Goal: Task Accomplishment & Management: Complete application form

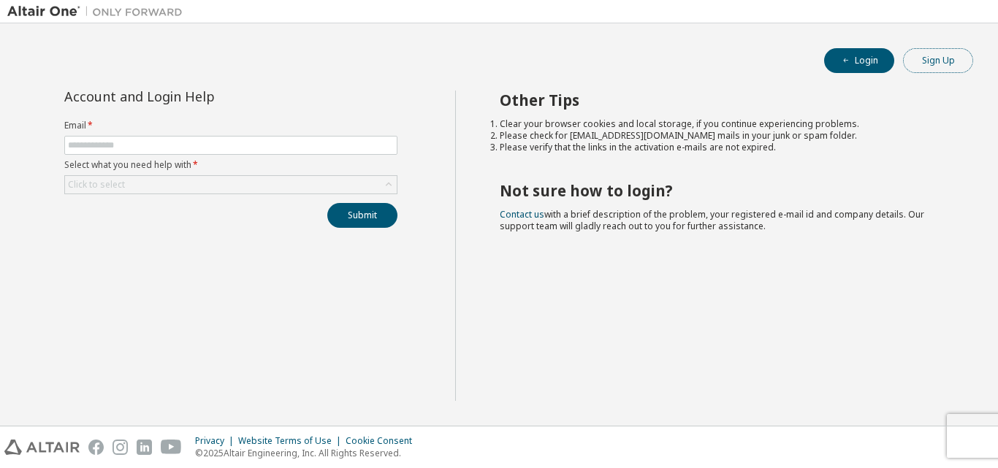
click at [925, 66] on button "Sign Up" at bounding box center [938, 60] width 70 height 25
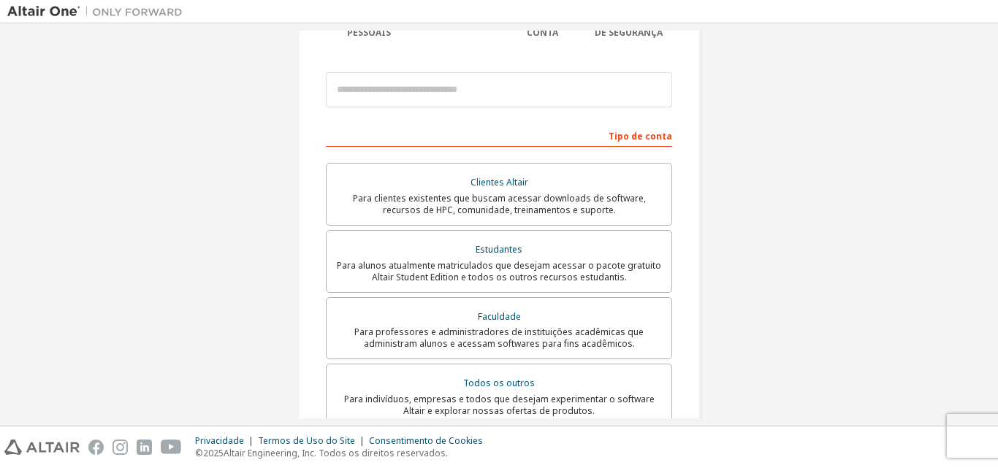
scroll to position [199, 0]
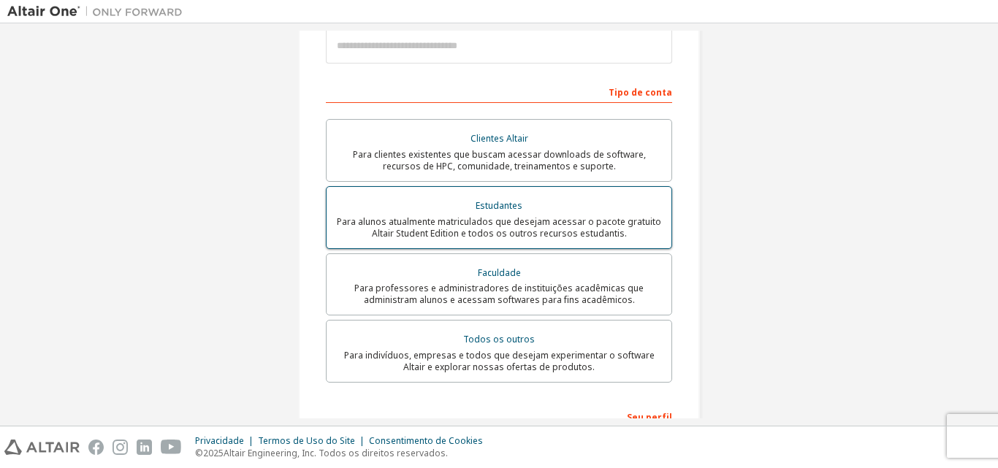
click at [535, 232] on font "Para alunos atualmente matriculados que desejam acessar o pacote gratuito Altai…" at bounding box center [499, 228] width 324 height 24
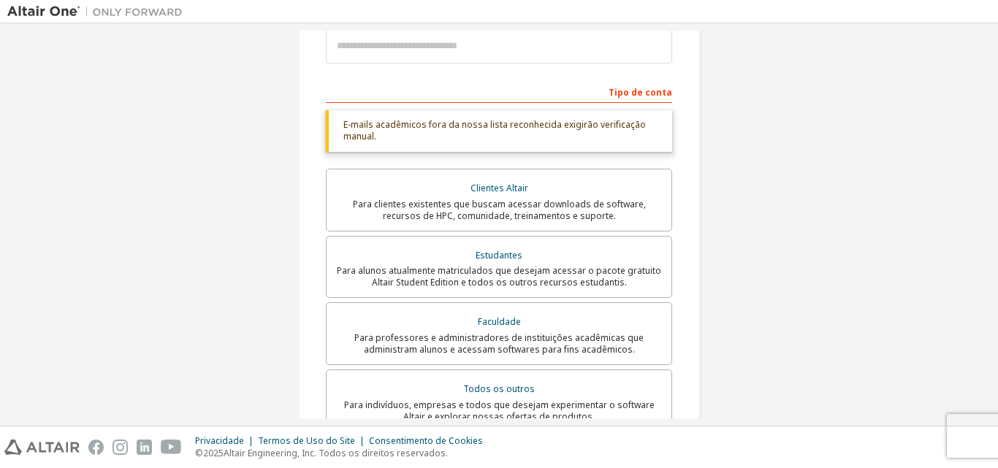
scroll to position [101, 0]
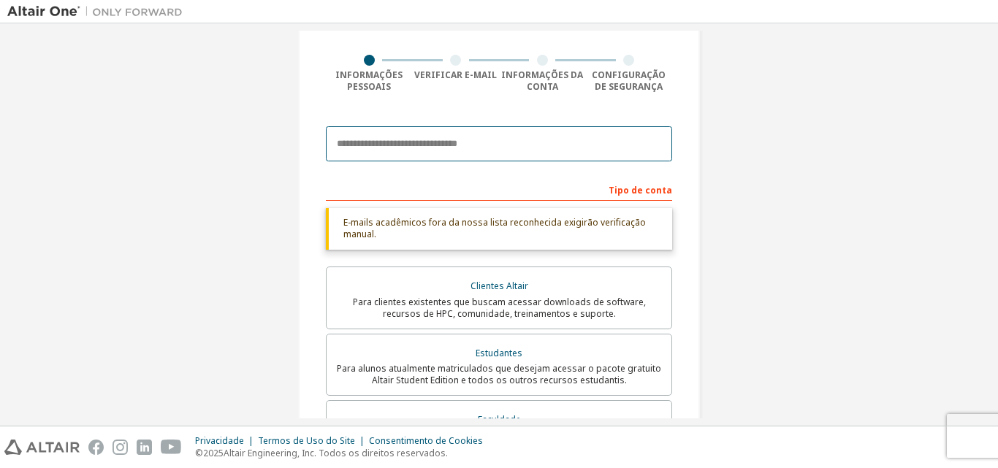
click at [442, 153] on input "email" at bounding box center [499, 143] width 346 height 35
paste input "**********"
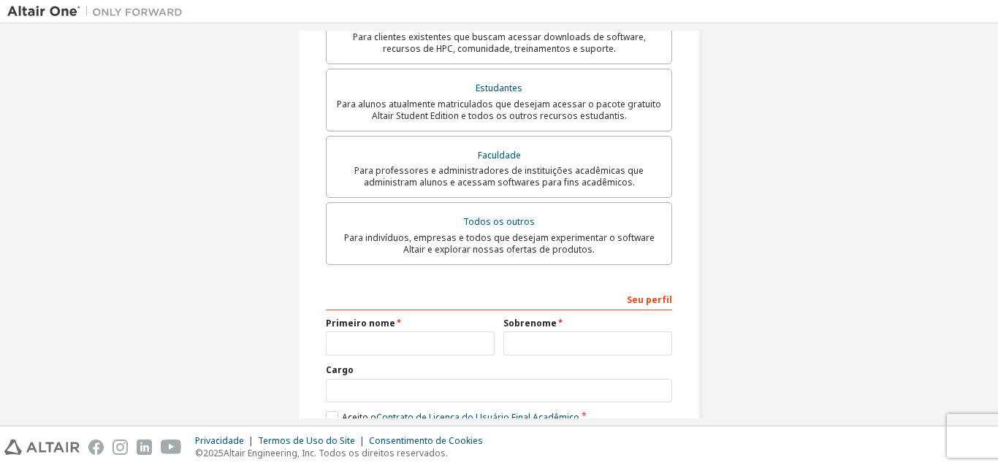
scroll to position [393, 0]
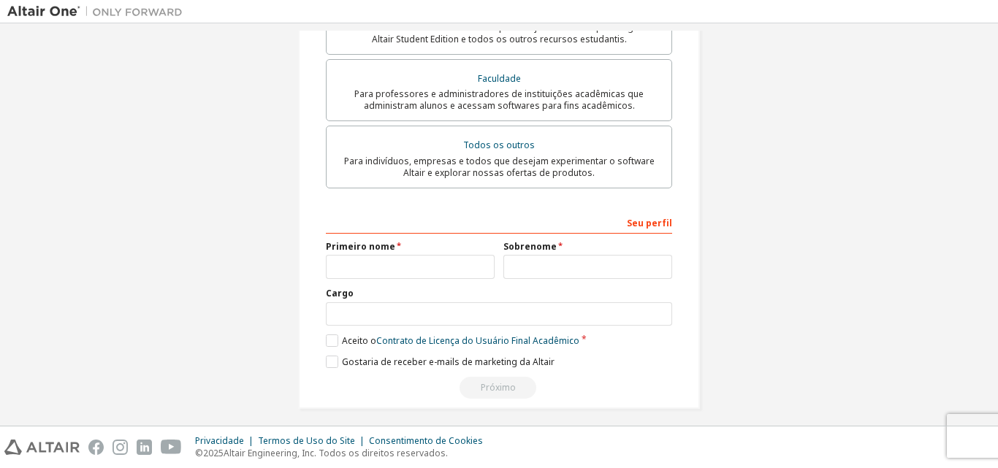
type input "**********"
click at [354, 270] on input "text" at bounding box center [410, 267] width 169 height 24
type input "**********"
click at [559, 267] on input "text" at bounding box center [587, 267] width 169 height 24
type input "**********"
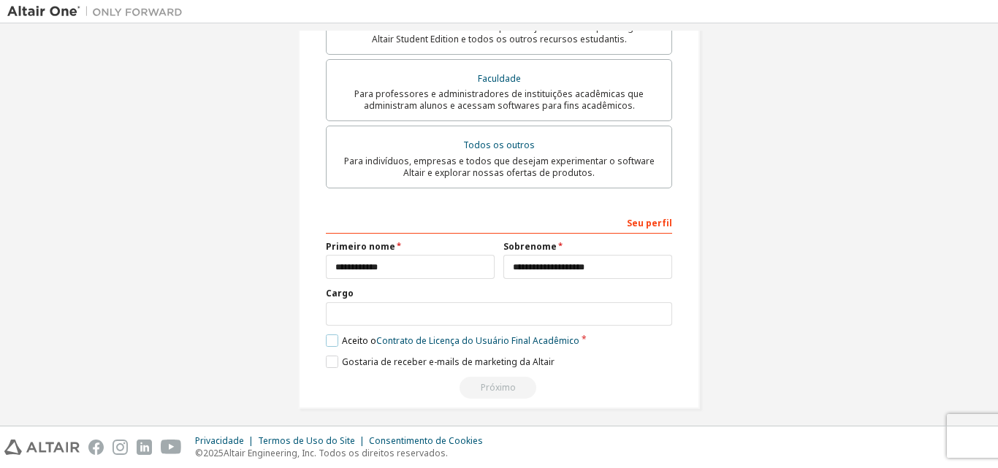
click at [330, 335] on label "Aceito o Contrato de Licença do Usuário Final Acadêmico" at bounding box center [453, 341] width 254 height 12
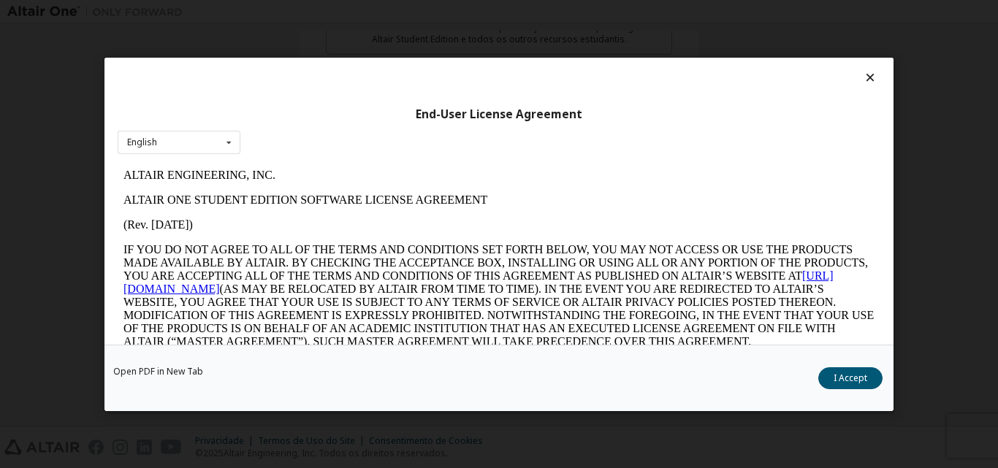
scroll to position [0, 0]
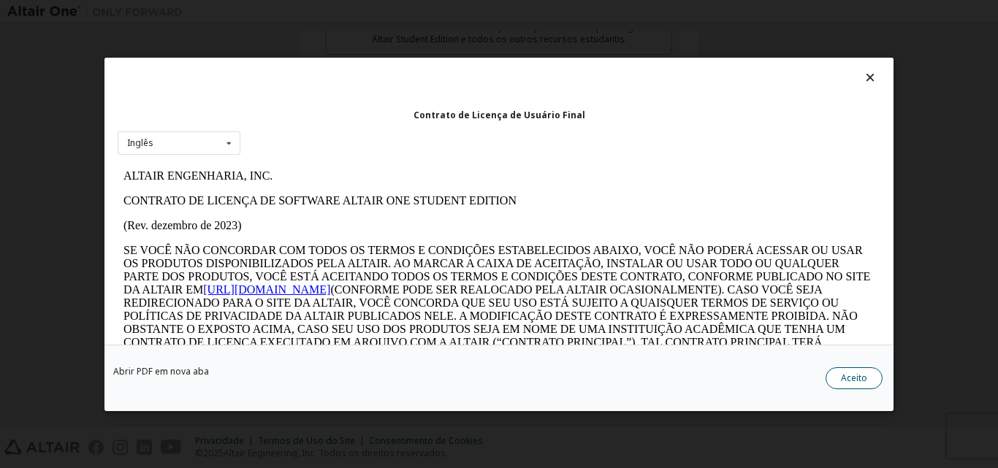
click at [879, 385] on div "Abrir PDF em nova aba Aceito" at bounding box center [498, 377] width 789 height 66
click at [874, 385] on button "Aceito" at bounding box center [854, 378] width 57 height 22
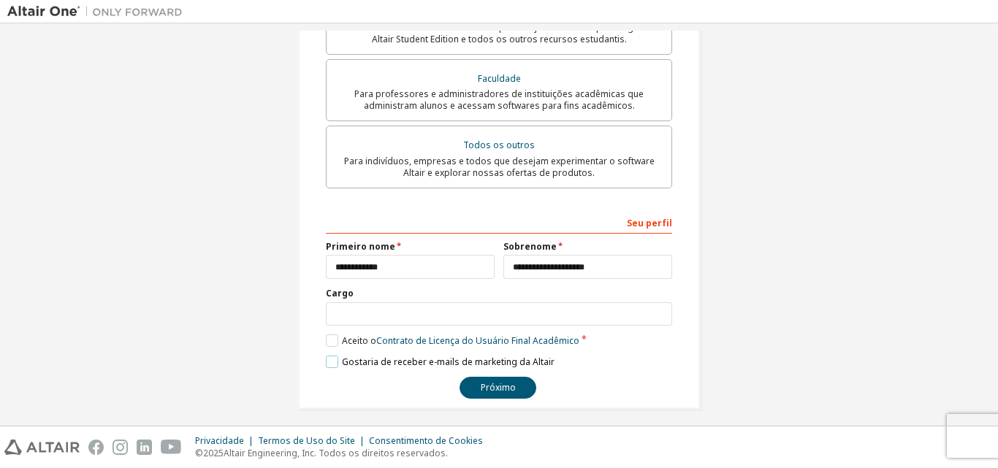
click at [331, 365] on label "Gostaria de receber e-mails de marketing da Altair" at bounding box center [440, 362] width 229 height 12
click at [331, 360] on label "Gostaria de receber e-mails de marketing da Altair" at bounding box center [440, 362] width 229 height 12
click at [496, 393] on font "Próximo" at bounding box center [498, 387] width 35 height 12
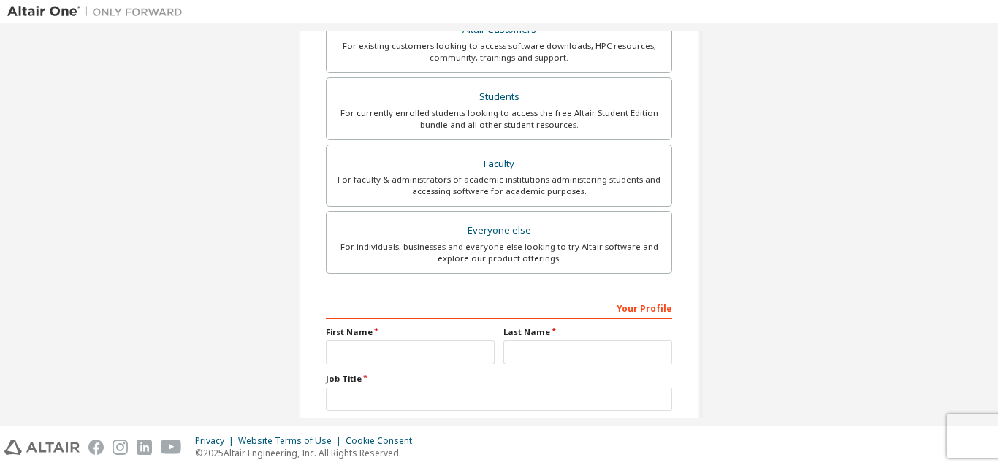
scroll to position [386, 0]
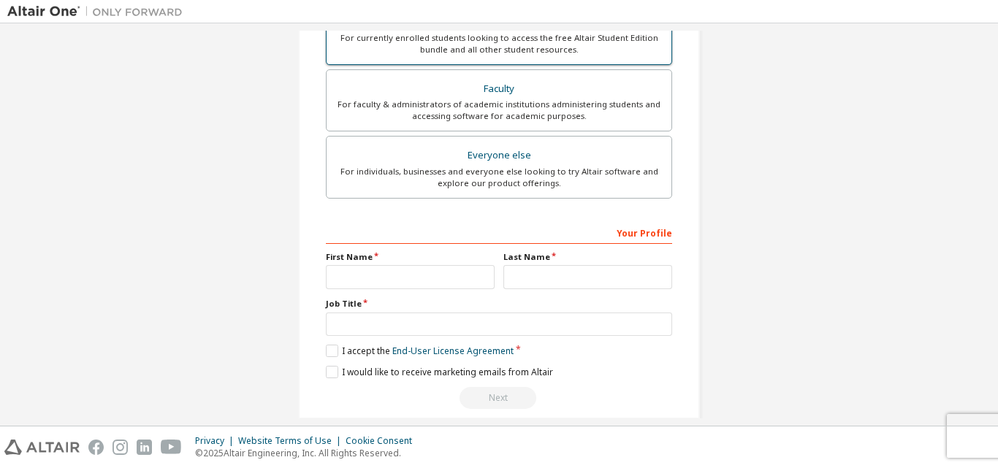
scroll to position [386, 0]
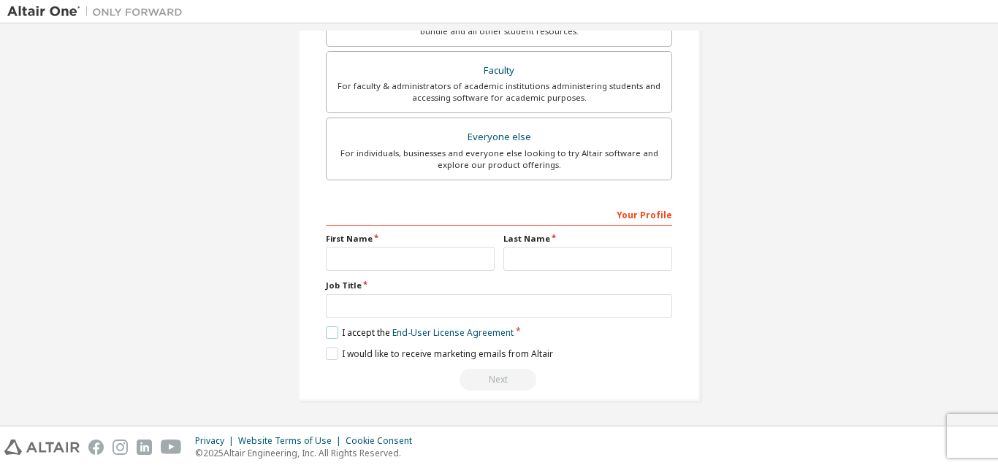
click at [326, 334] on label "I accept the End-User License Agreement" at bounding box center [420, 333] width 188 height 12
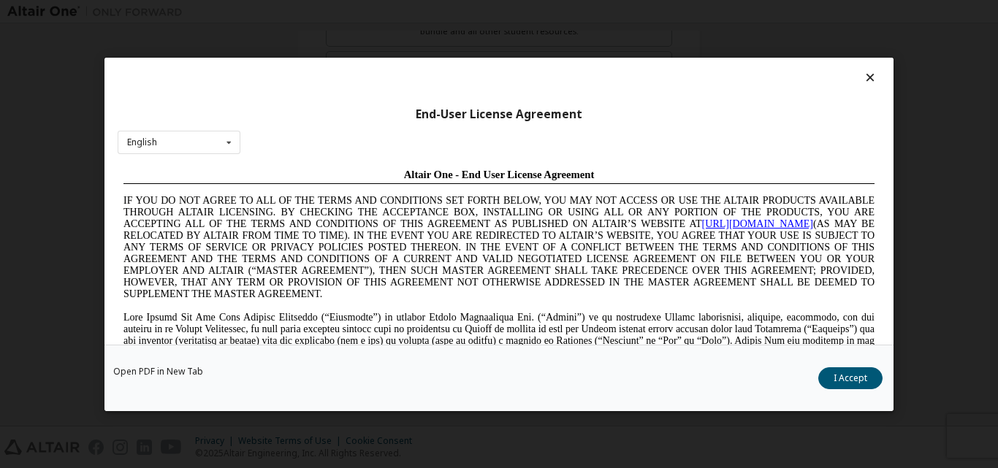
scroll to position [0, 0]
click at [836, 372] on button "I Accept" at bounding box center [850, 378] width 64 height 22
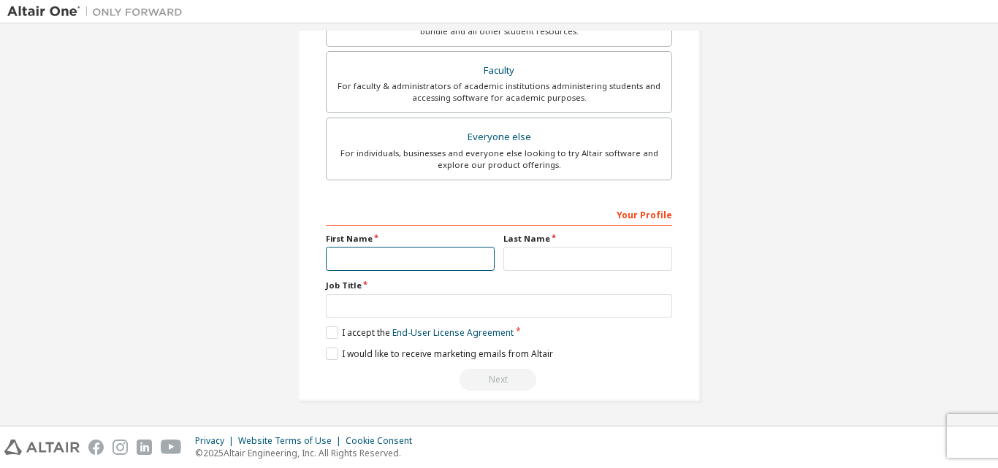
click at [364, 250] on input "text" at bounding box center [410, 259] width 169 height 24
type input "**********"
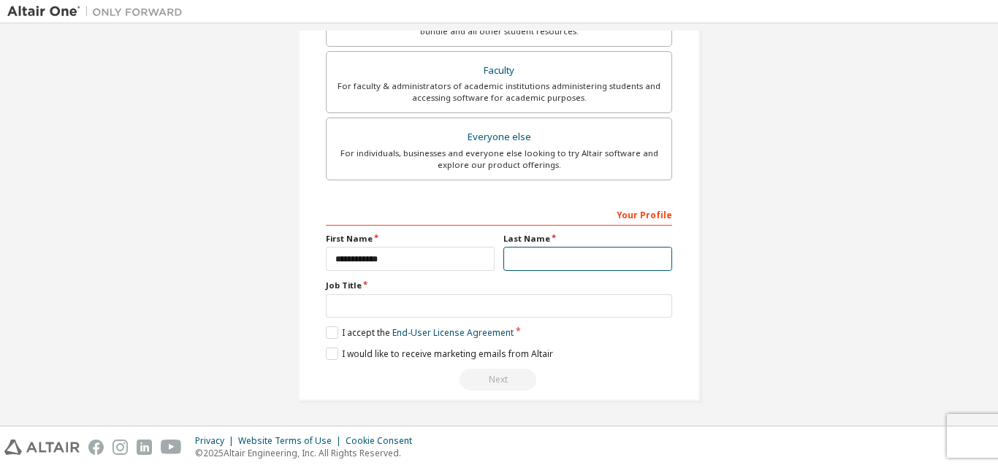
click at [530, 260] on input "text" at bounding box center [587, 259] width 169 height 24
type input "**********"
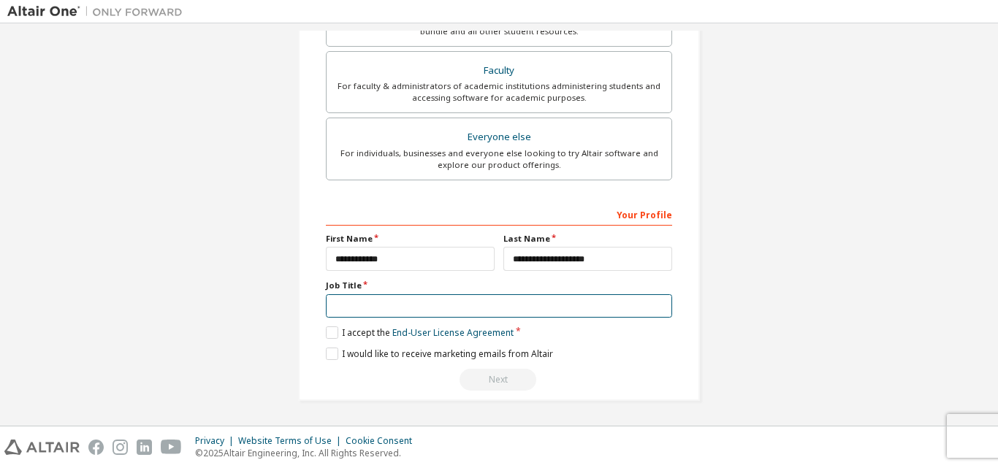
click at [424, 297] on input "text" at bounding box center [499, 306] width 346 height 24
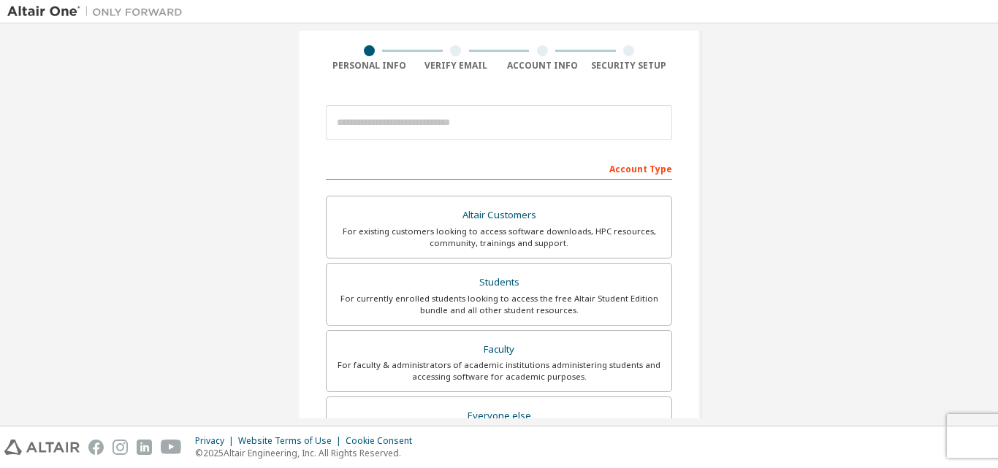
scroll to position [94, 0]
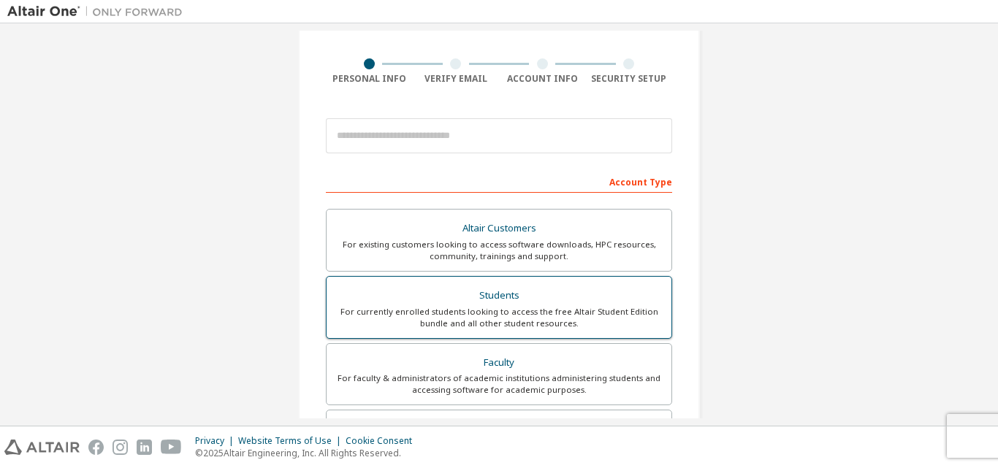
click at [477, 301] on div "Students" at bounding box center [498, 296] width 327 height 20
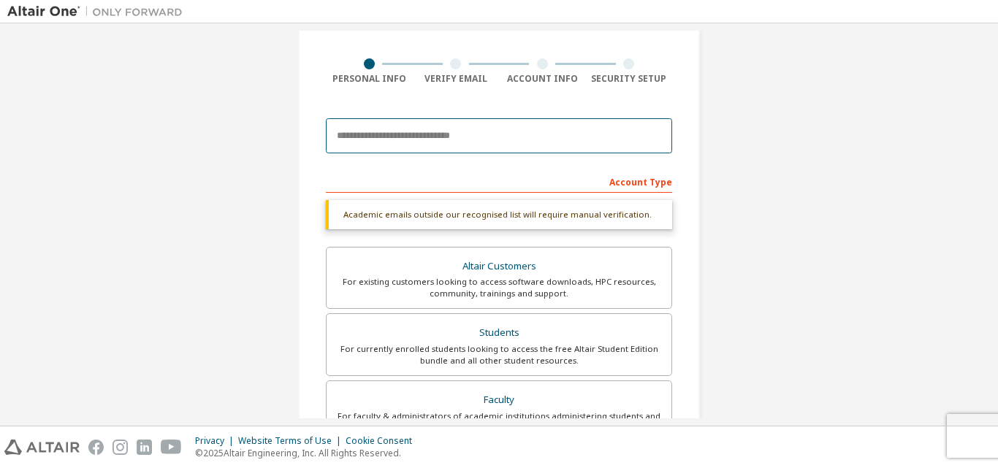
click at [397, 134] on input "email" at bounding box center [499, 135] width 346 height 35
type input "**********"
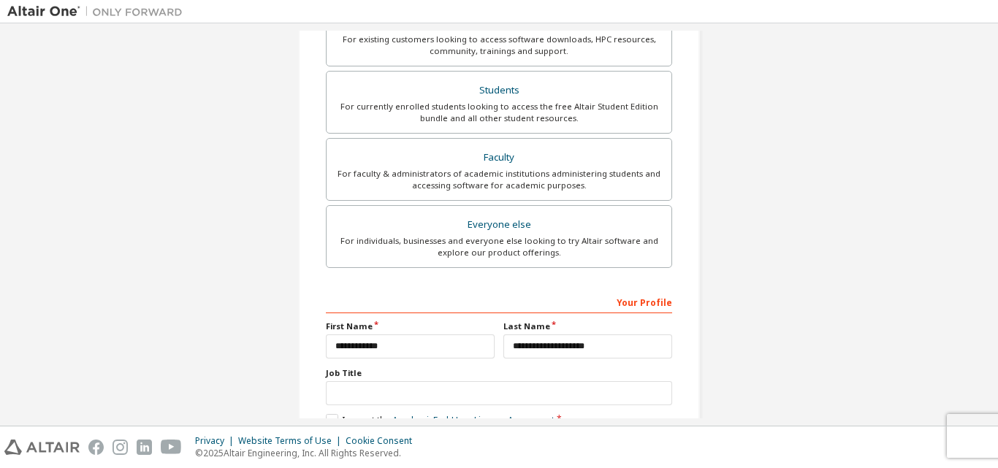
scroll to position [424, 0]
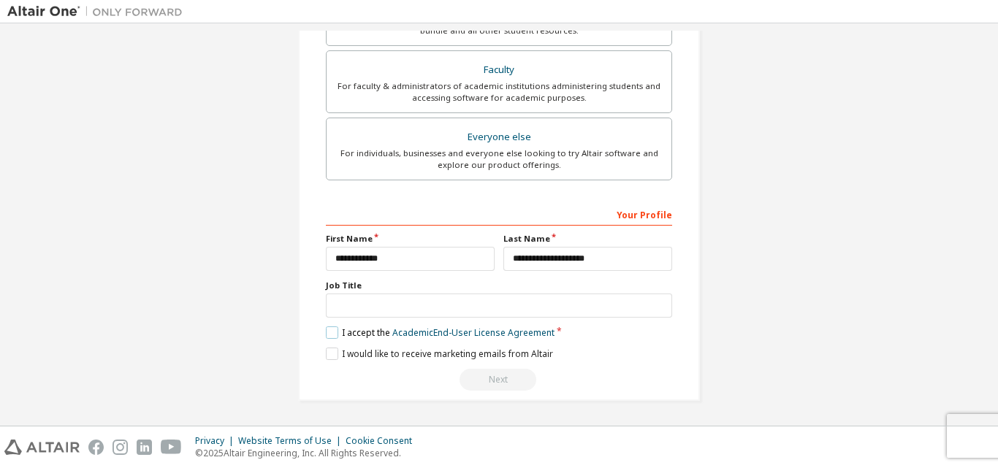
click at [326, 328] on label "I accept the Academic End-User License Agreement" at bounding box center [440, 333] width 229 height 12
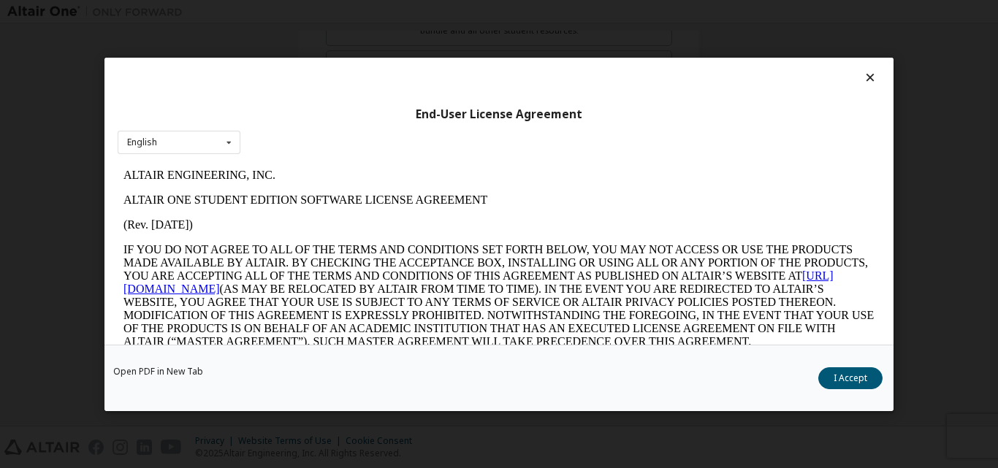
scroll to position [0, 0]
click at [837, 370] on button "I Accept" at bounding box center [850, 378] width 64 height 22
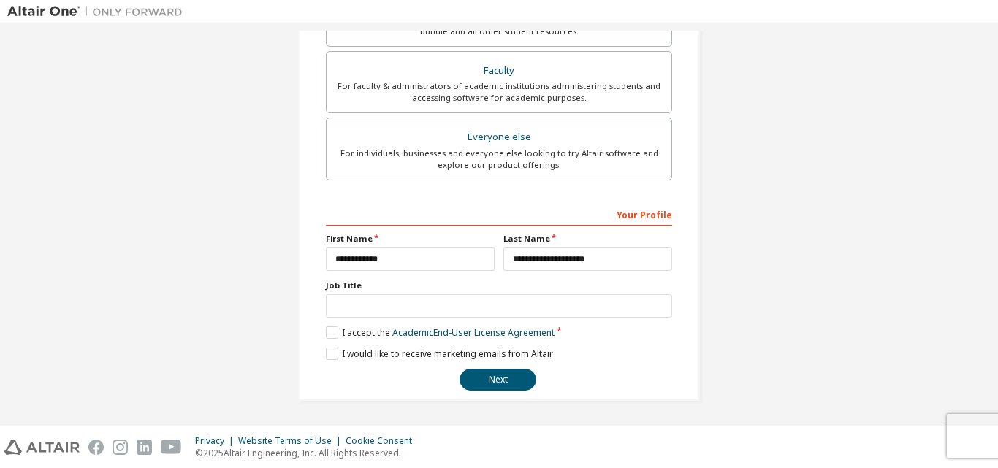
scroll to position [386, 0]
click at [488, 373] on button "Next" at bounding box center [498, 380] width 77 height 22
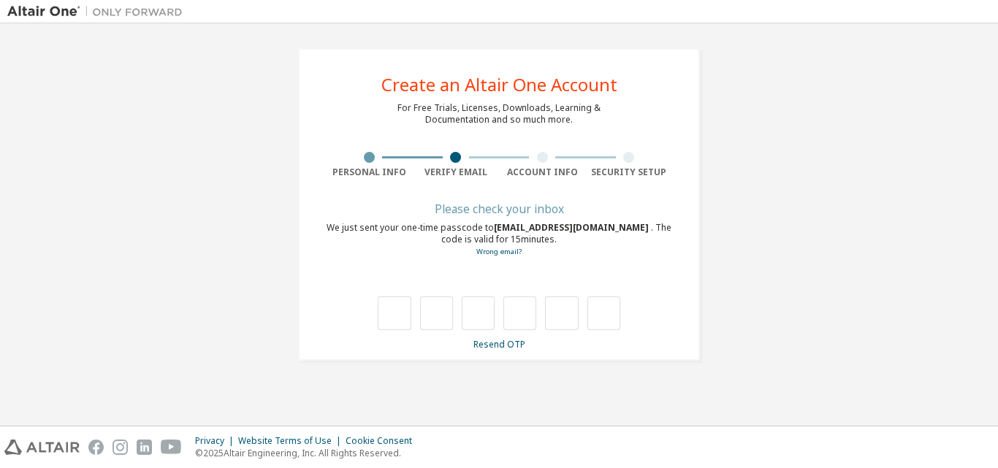
scroll to position [0, 0]
type input "*"
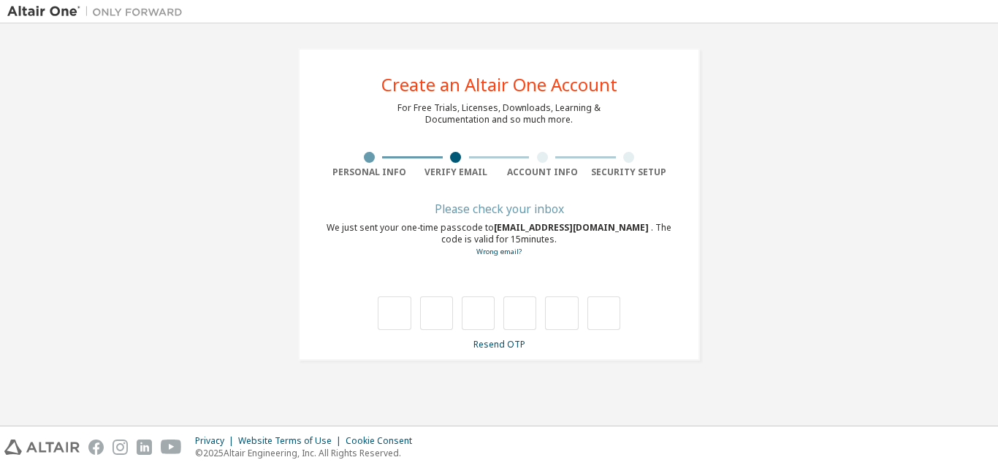
type input "*"
